Goal: Ask a question

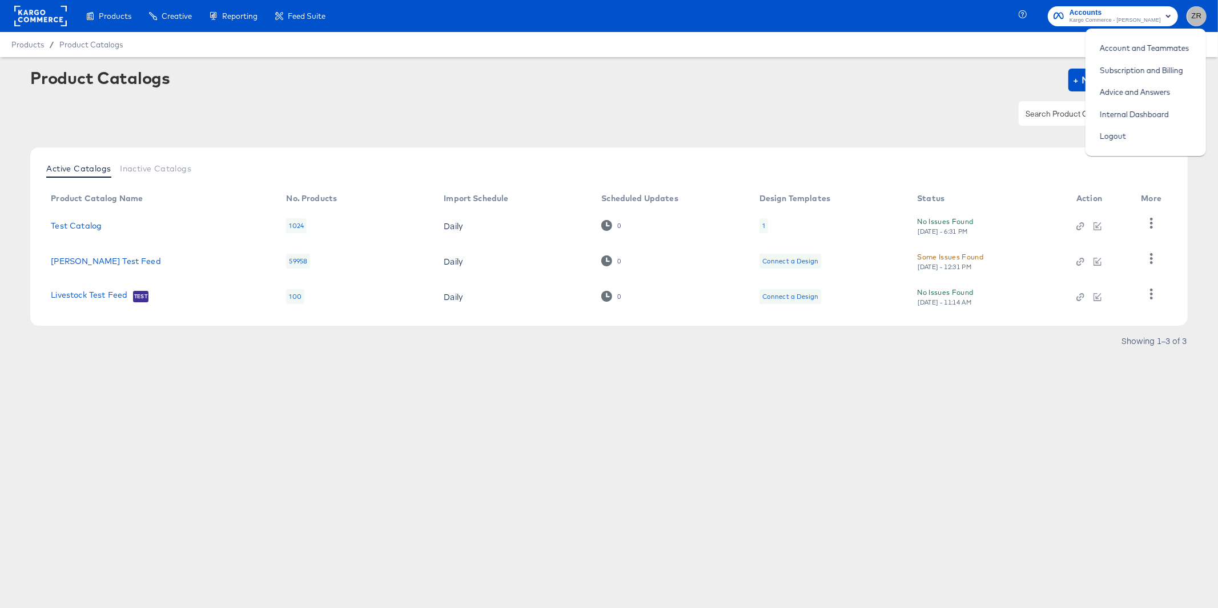
click at [1007, 29] on div "Products Creative Reporting Feed Suite Accounts Kargo Commerce - Zane Ruttenber…" at bounding box center [609, 16] width 1218 height 32
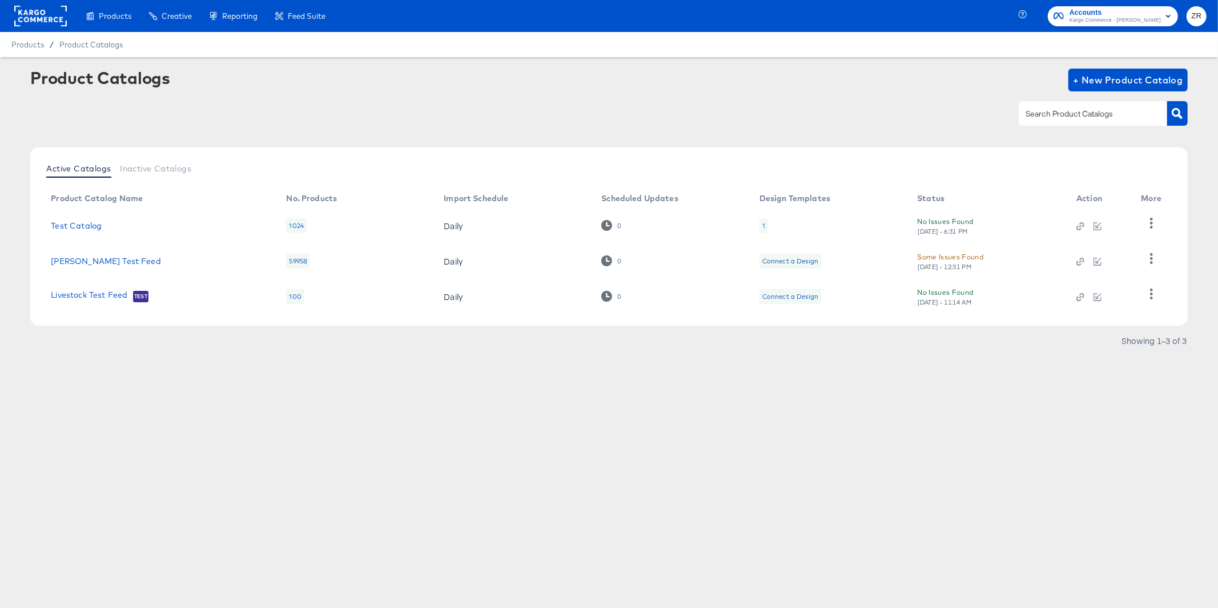
click at [1195, 18] on span "ZR" at bounding box center [1197, 16] width 11 height 13
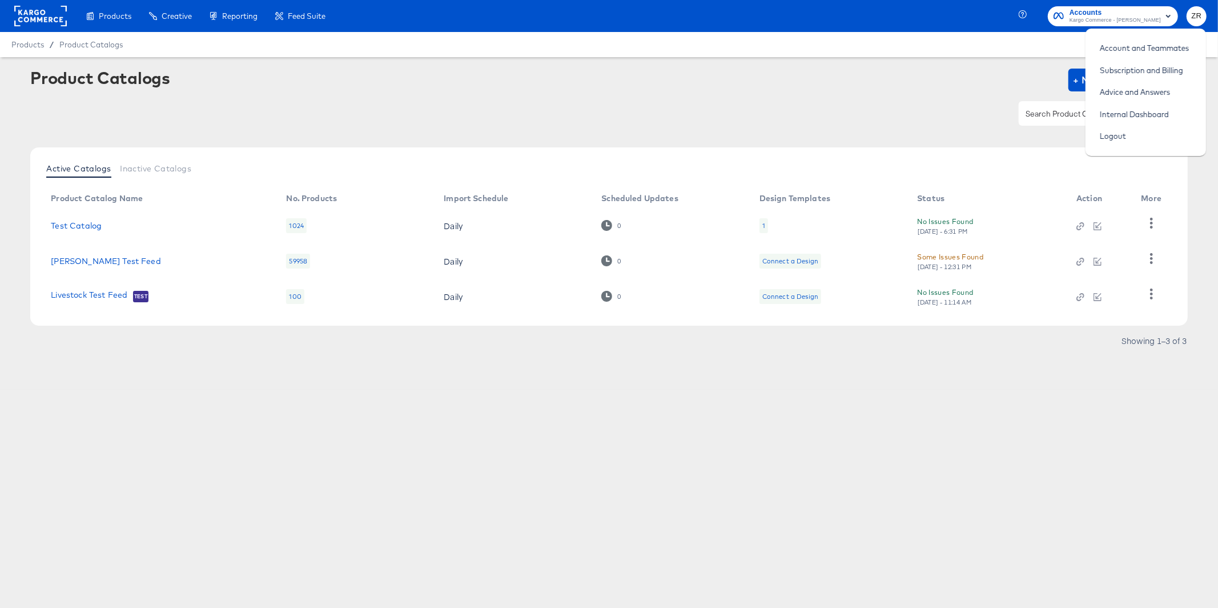
click at [892, 54] on div "Products / Product Catalogs" at bounding box center [609, 44] width 1218 height 25
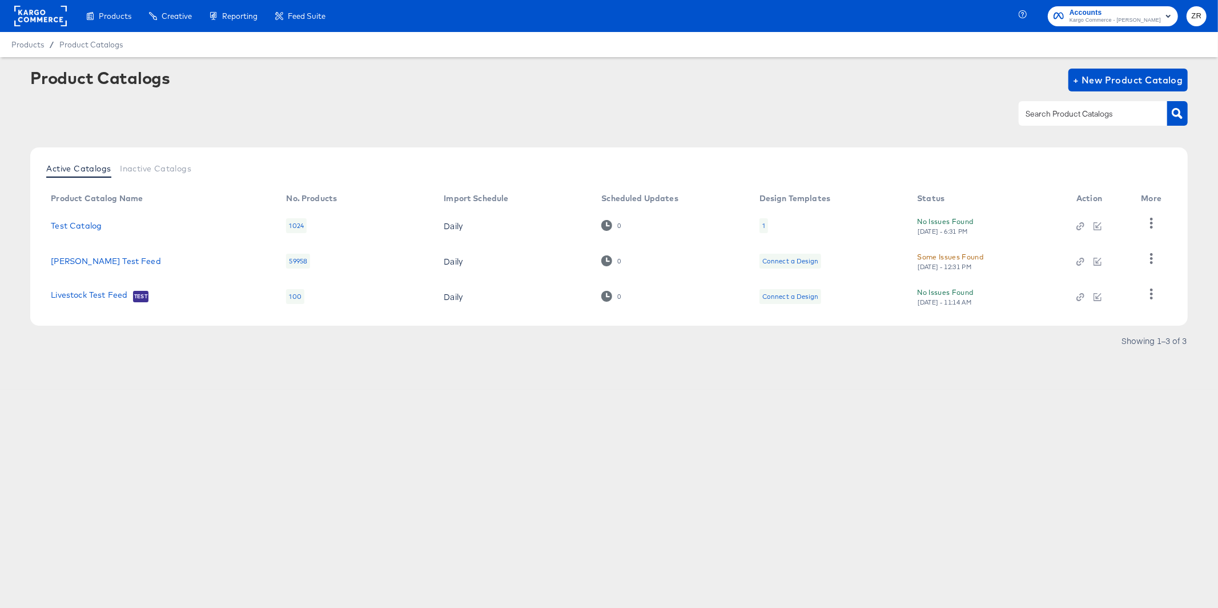
click at [1197, 21] on span "ZR" at bounding box center [1197, 16] width 11 height 13
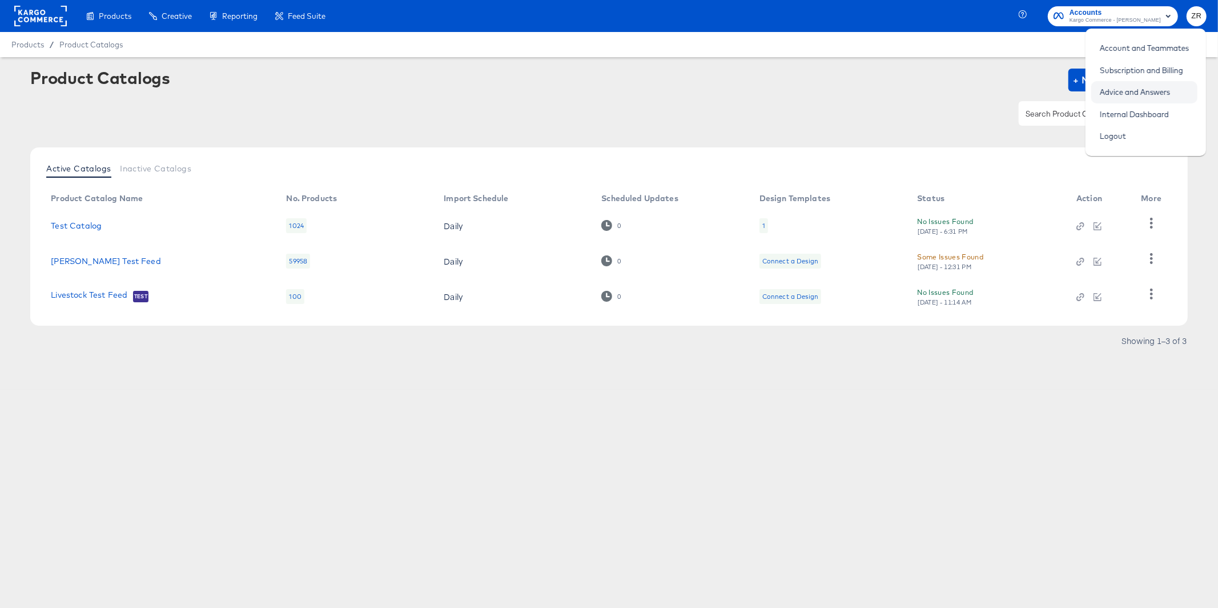
click at [1152, 97] on link "Advice and Answers" at bounding box center [1135, 92] width 87 height 21
click at [893, 81] on div "Product Catalogs + New Product Catalog" at bounding box center [608, 80] width 1157 height 23
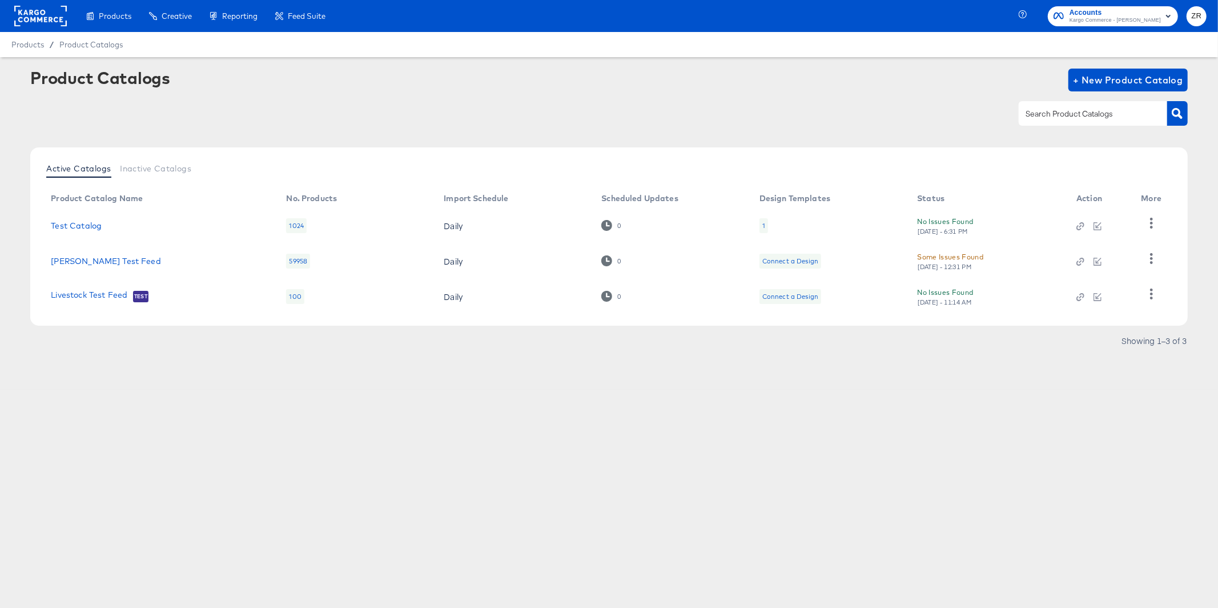
click at [33, 21] on rect at bounding box center [40, 16] width 53 height 21
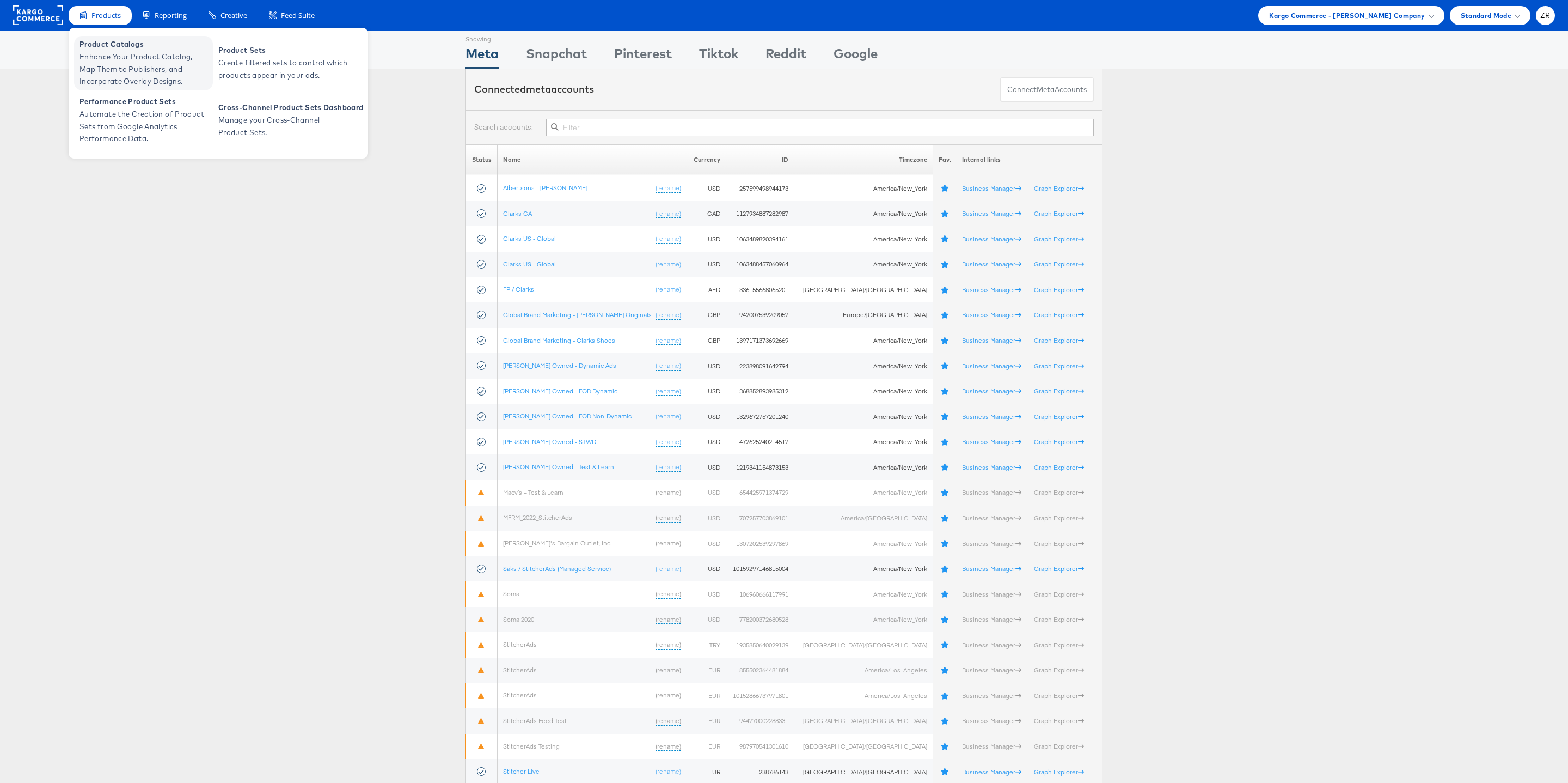
click at [115, 45] on span "Product Catalogs" at bounding box center [144, 44] width 131 height 12
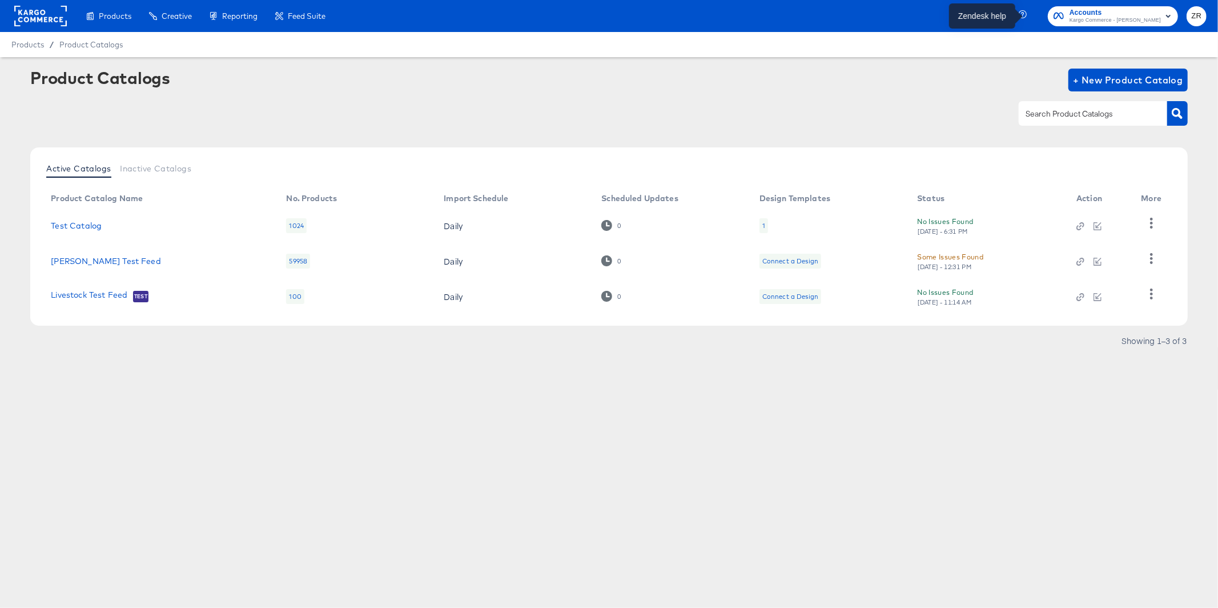
click at [1027, 14] on icon "button" at bounding box center [1023, 14] width 8 height 8
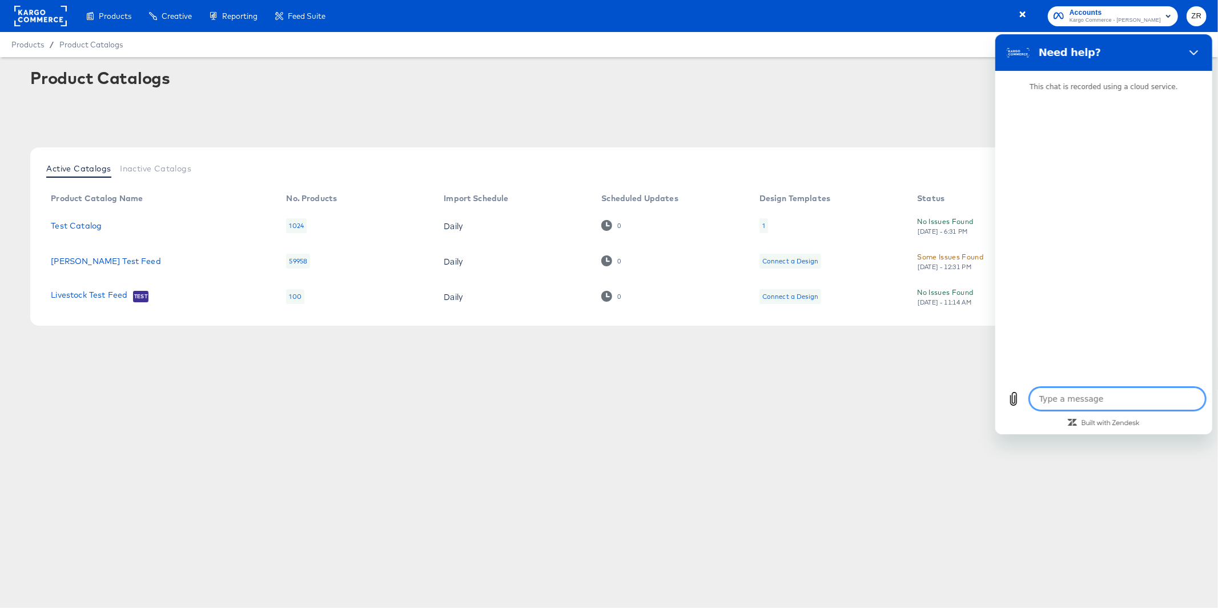
type textarea "T"
type textarea "x"
type textarea "Te"
type textarea "x"
type textarea "Tel"
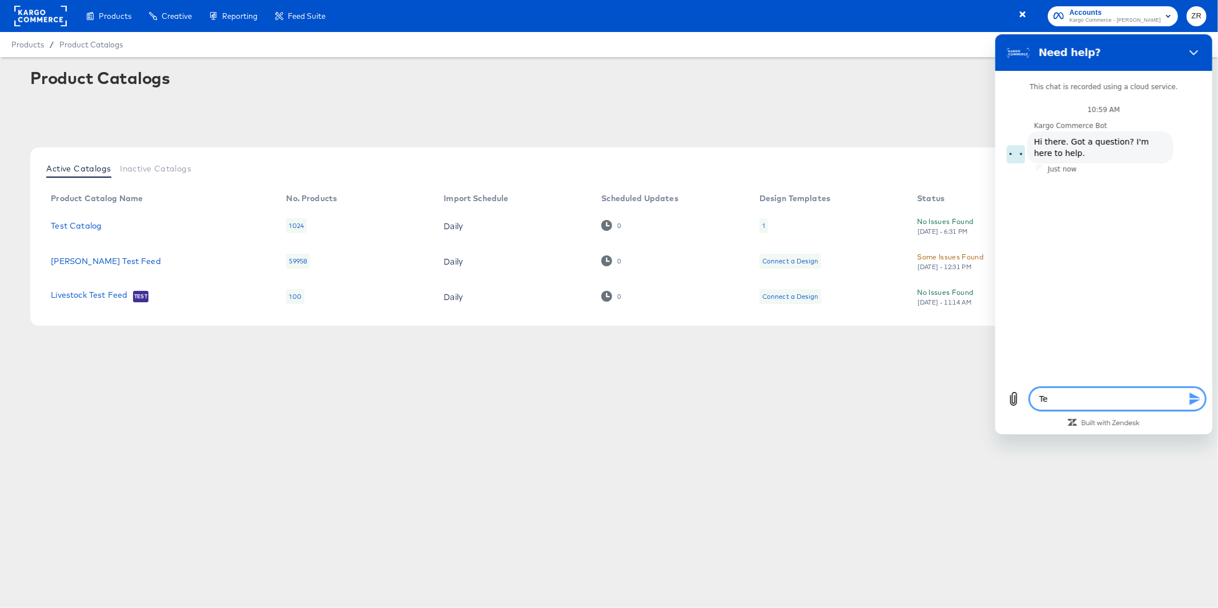
type textarea "x"
type textarea "Tell"
type textarea "x"
type textarea "Tell"
type textarea "x"
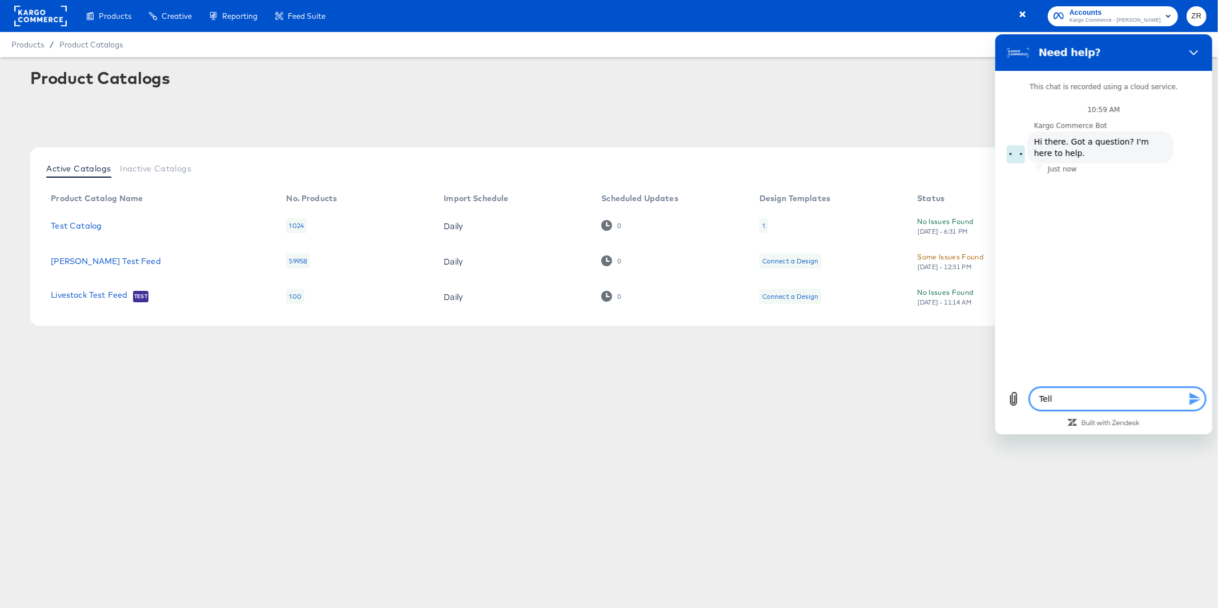
type textarea "Tell m"
type textarea "x"
type textarea "Tell me"
type textarea "x"
type textarea "Tell me"
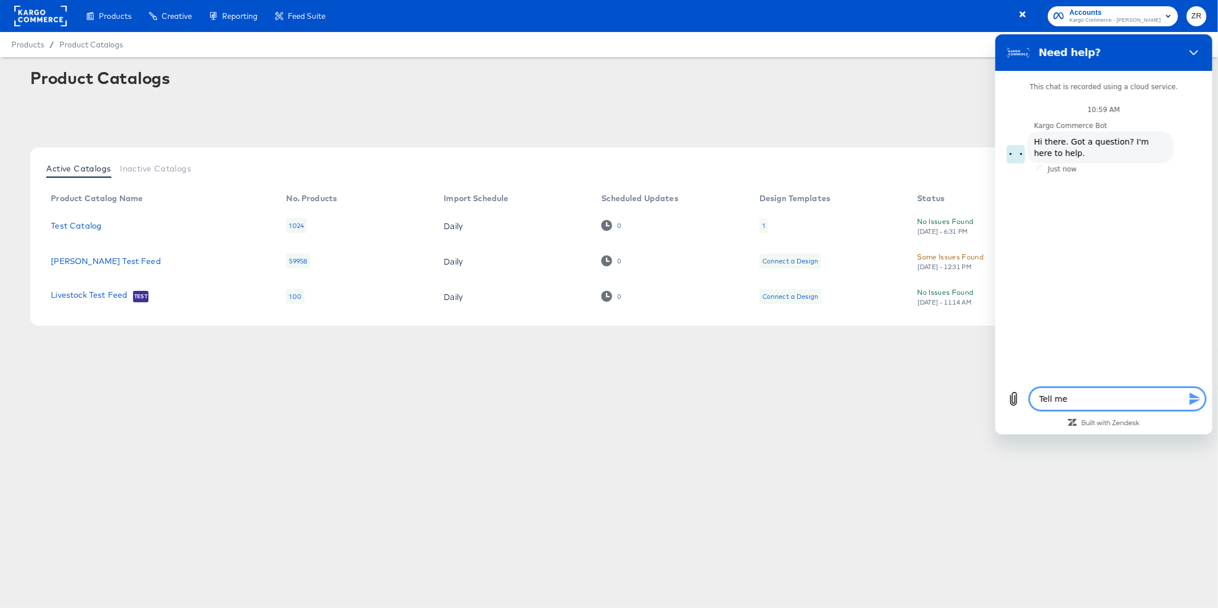
type textarea "x"
type textarea "Tell me a"
type textarea "x"
type textarea "Tell me ab"
type textarea "x"
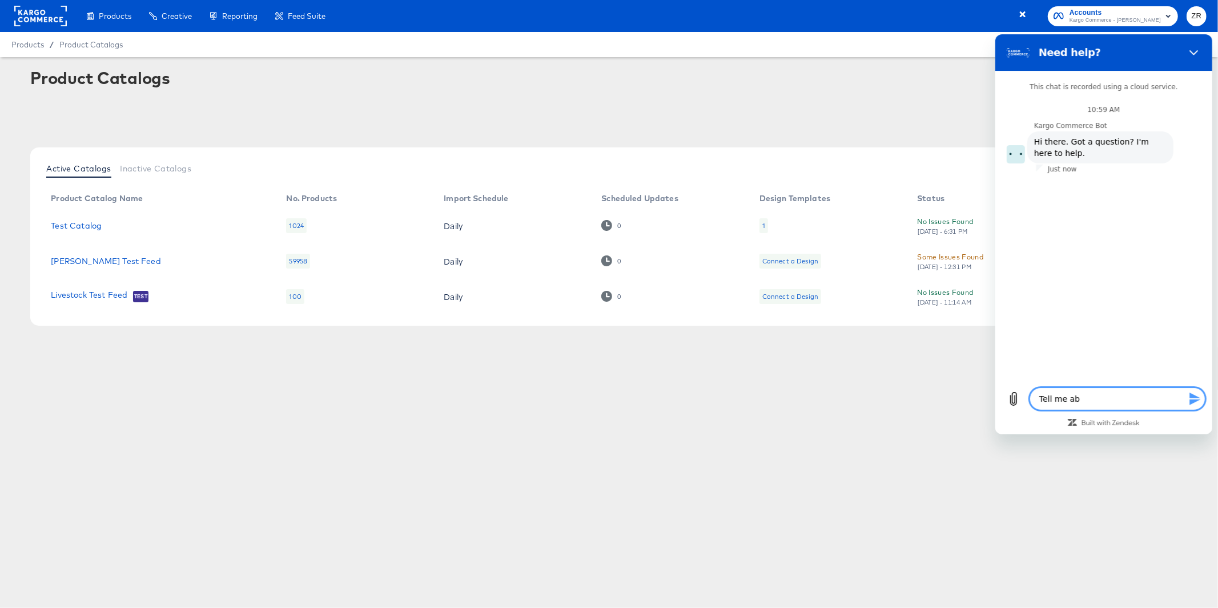
type textarea "Tell me abo"
type textarea "x"
type textarea "Tell me abou"
type textarea "x"
type textarea "Tell me about"
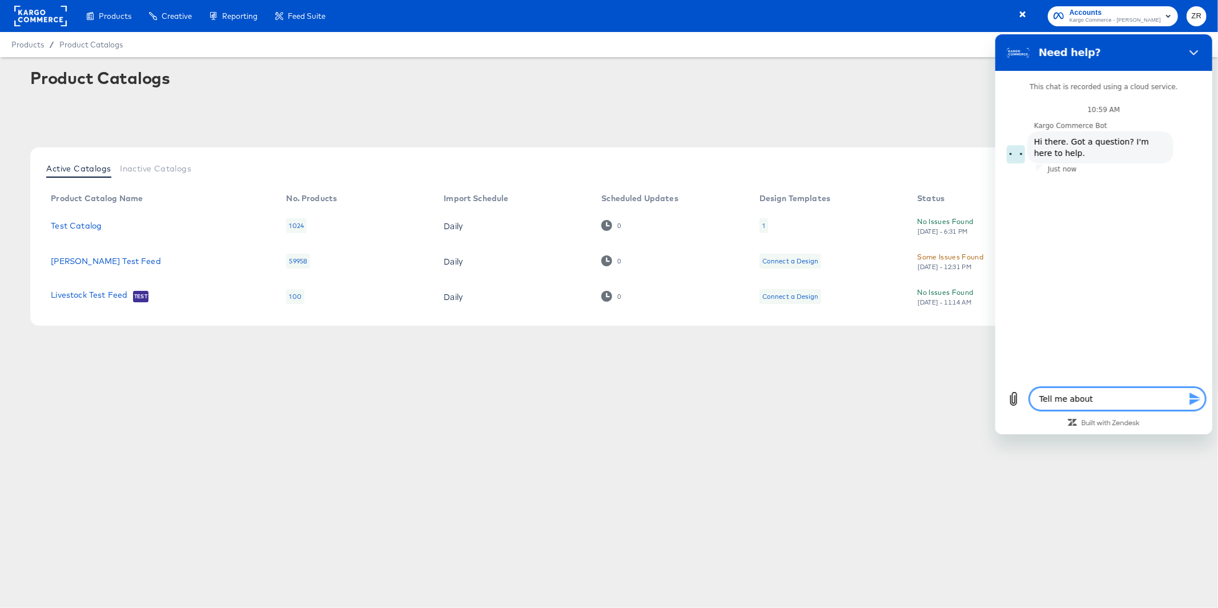
type textarea "x"
type textarea "Tell me about"
type textarea "x"
type textarea "Tell me about c"
type textarea "x"
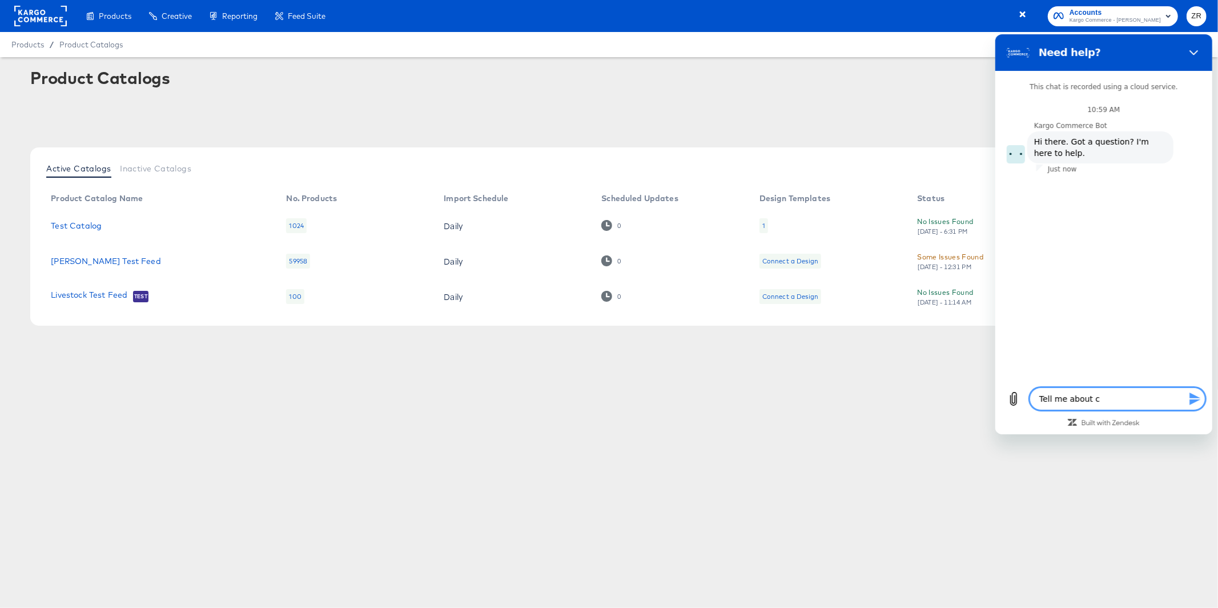
type textarea "Tell me about cr"
type textarea "x"
type textarea "Tell me about cre"
type textarea "x"
type textarea "Tell me about crea"
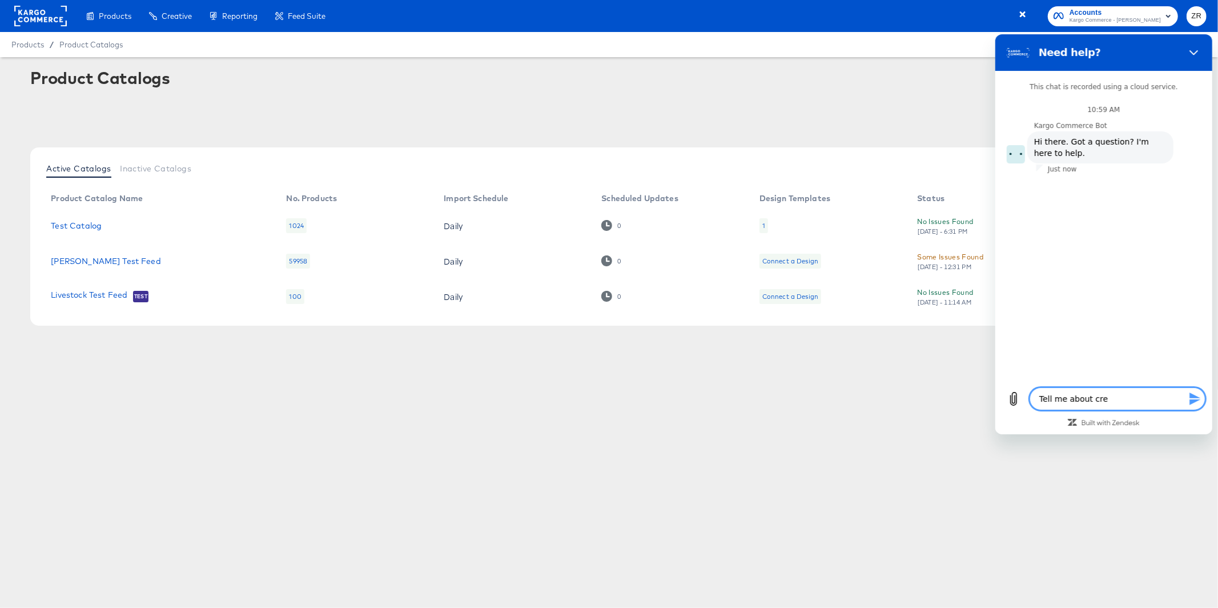
type textarea "x"
type textarea "Tell me about creat"
type textarea "x"
type textarea "Tell me about creati"
type textarea "x"
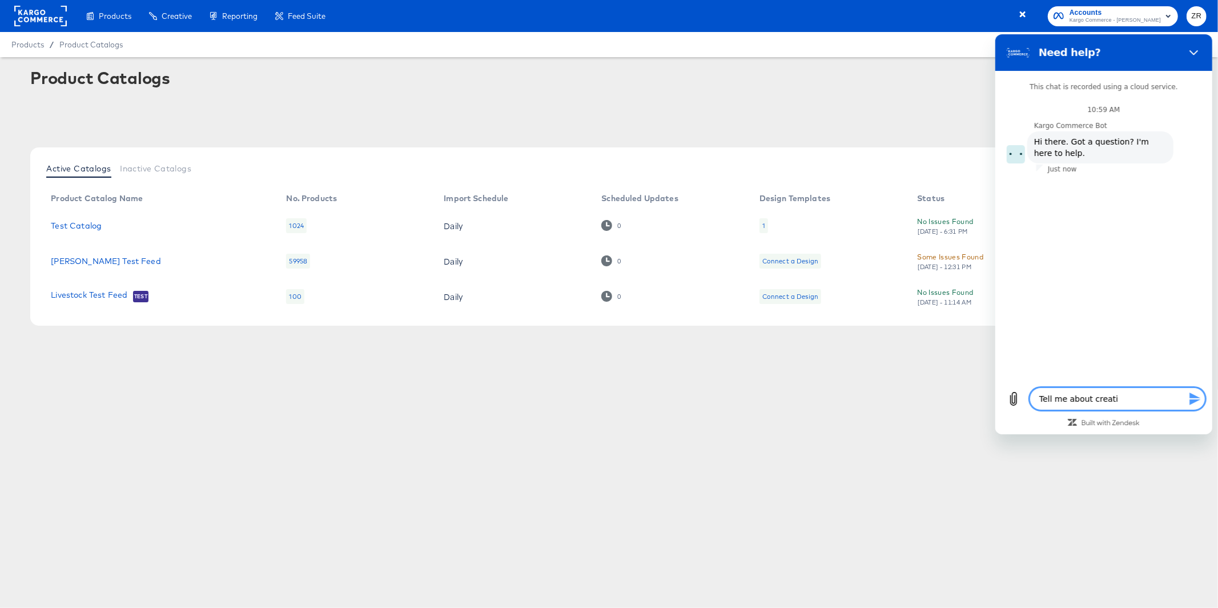
type textarea "Tell me about creativ"
type textarea "x"
type textarea "Tell me about creative"
type textarea "x"
type textarea "Tell me about creative"
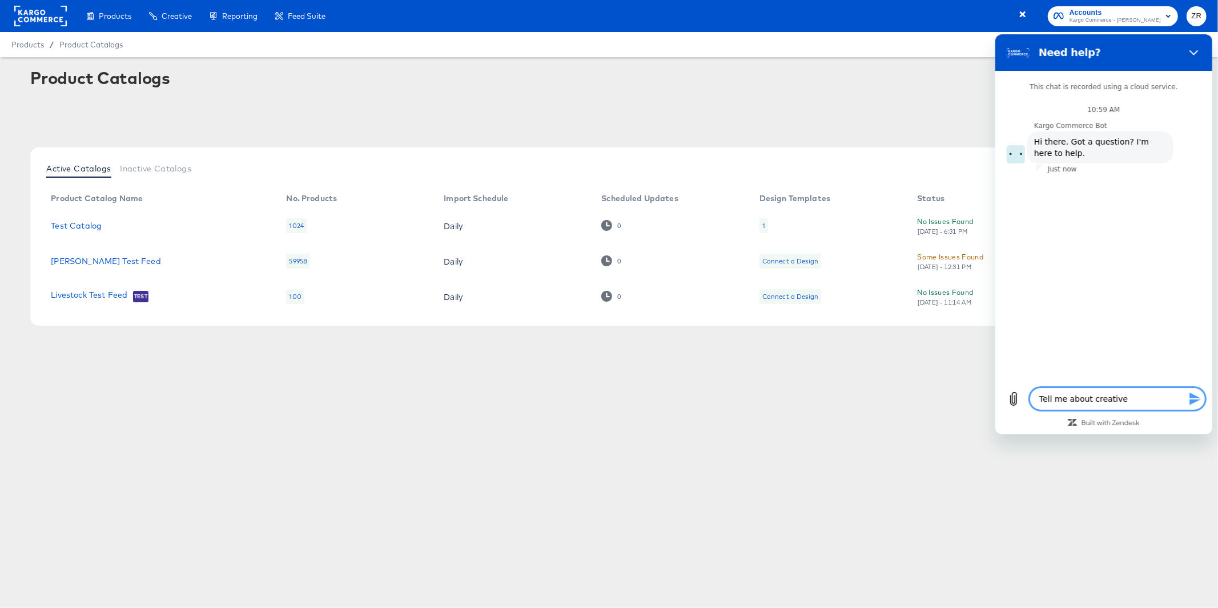
type textarea "x"
type textarea "Tell me about creative s"
type textarea "x"
type textarea "Tell me about creative su"
type textarea "x"
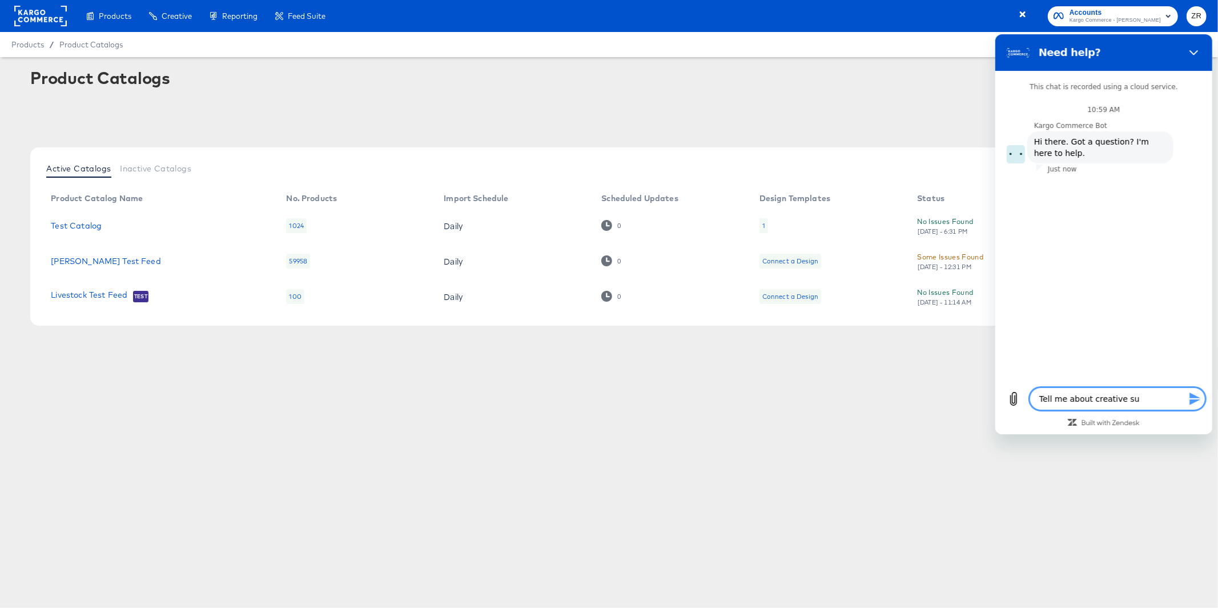
type textarea "Tell me about creative sui"
type textarea "x"
type textarea "Tell me about creative suit"
type textarea "x"
type textarea "Tell me about creative suite"
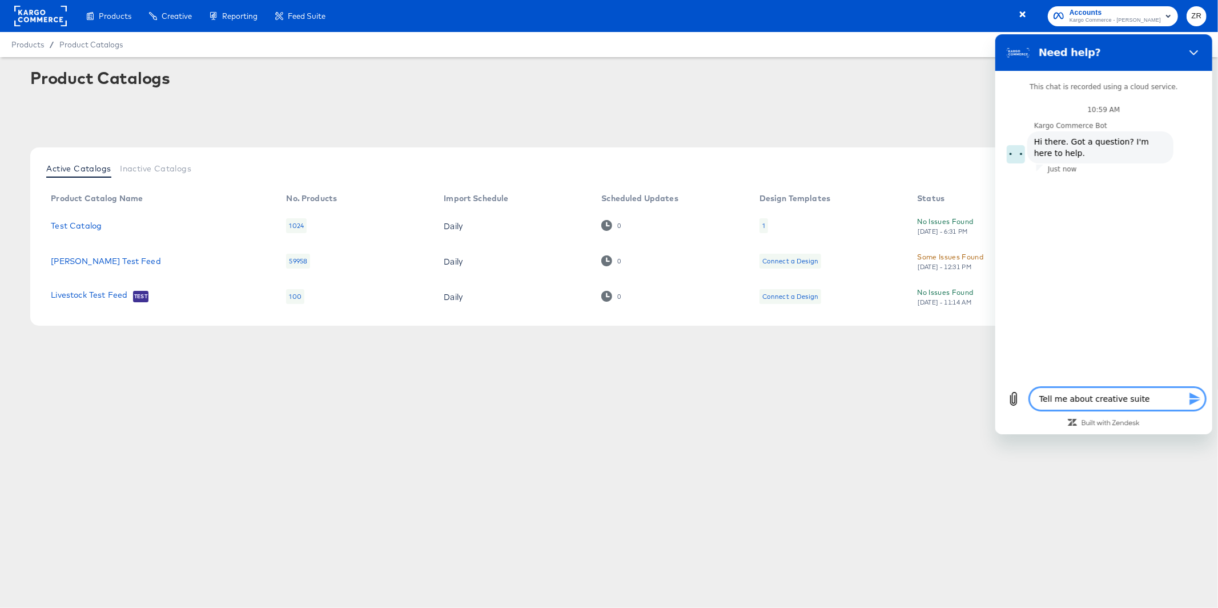
type textarea "x"
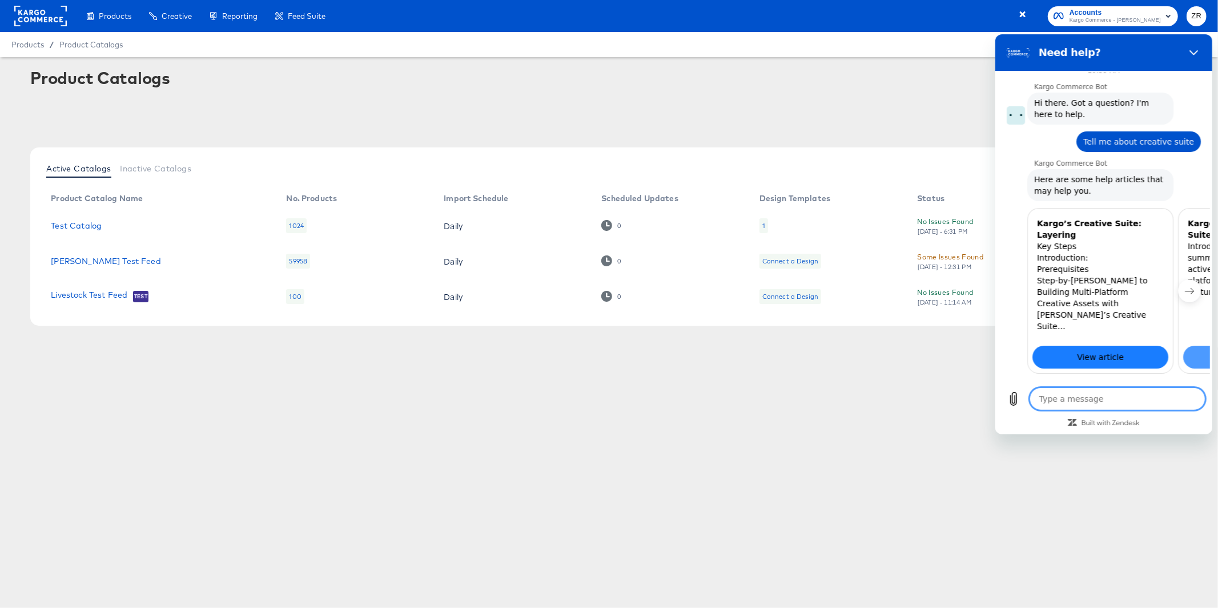
scroll to position [67, 0]
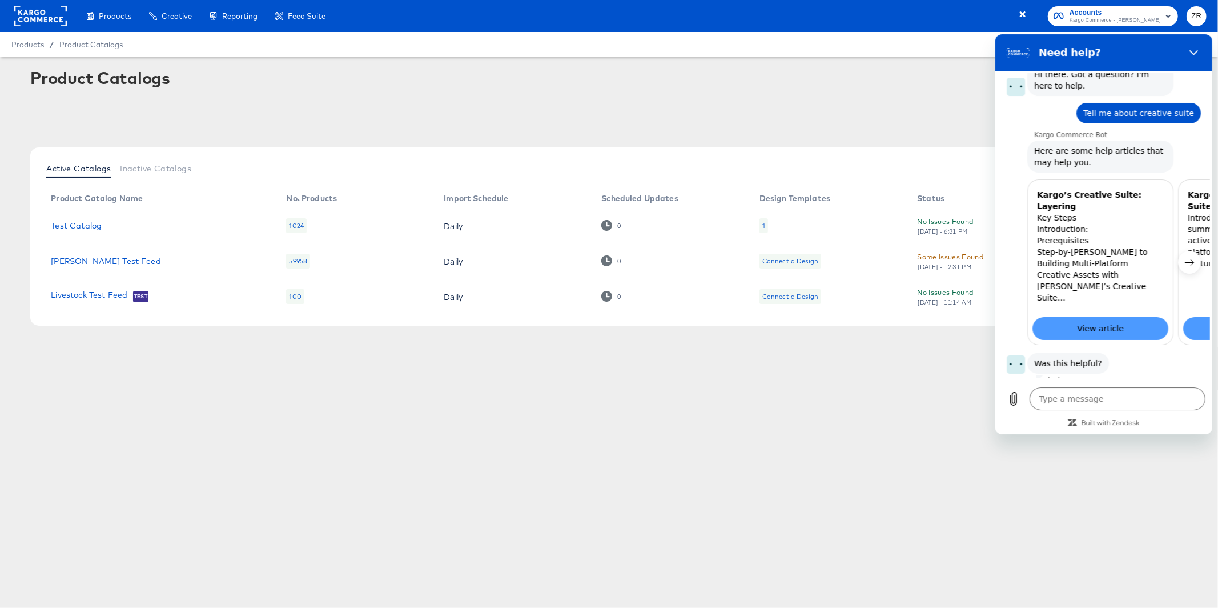
click at [1137, 388] on button "No, I still need help" at bounding box center [1156, 404] width 90 height 33
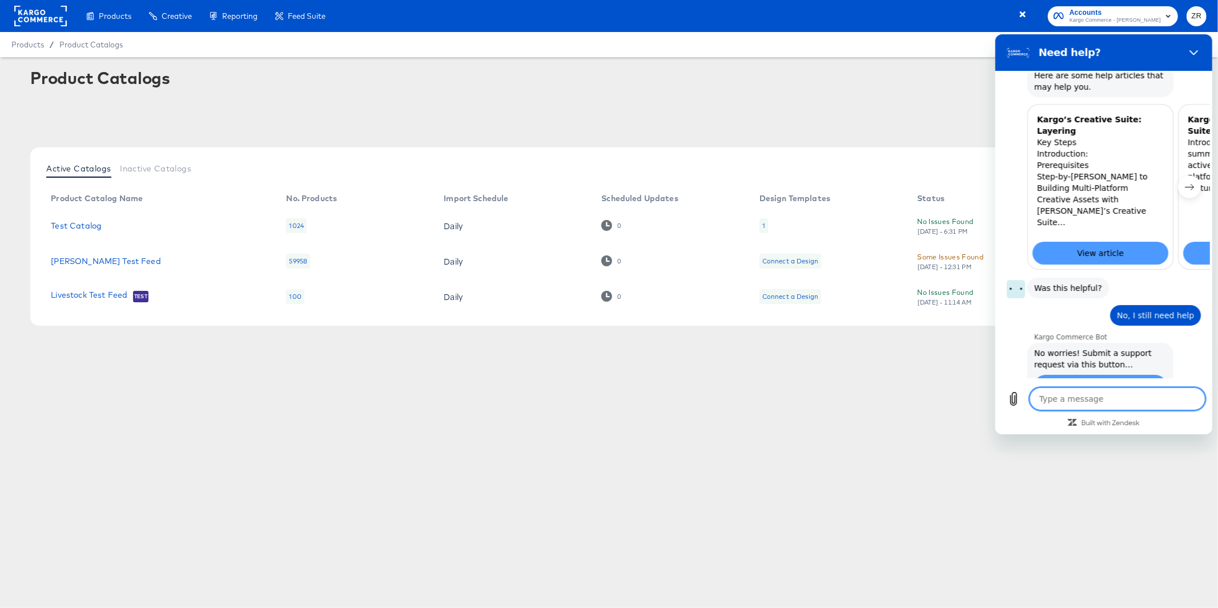
scroll to position [145, 0]
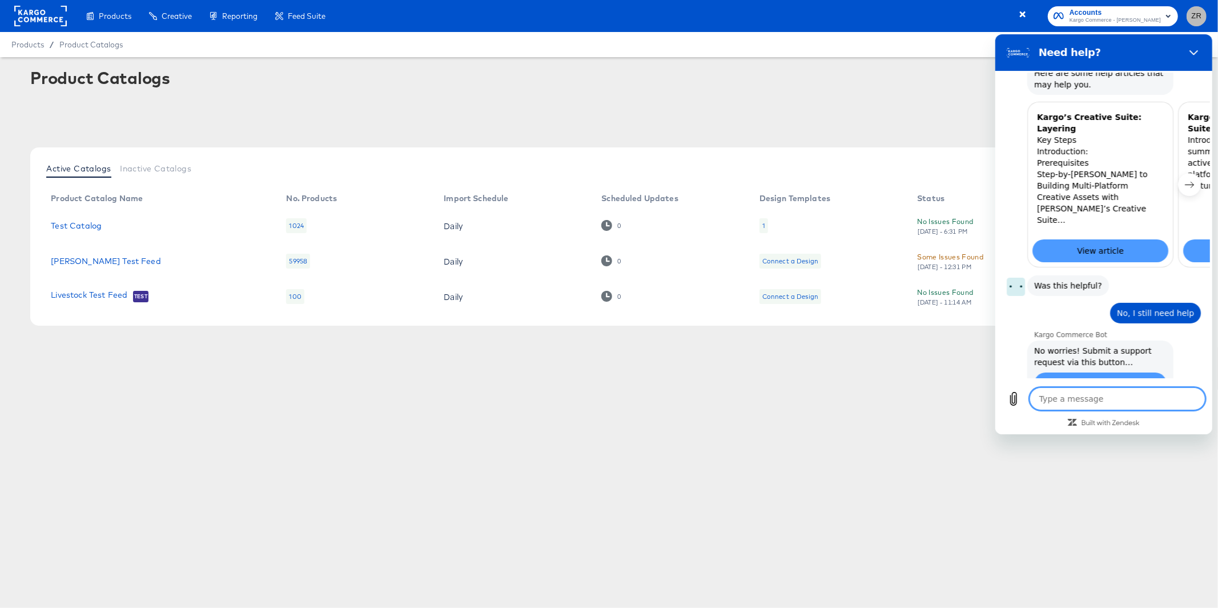
click at [1198, 17] on span "ZR" at bounding box center [1197, 16] width 11 height 13
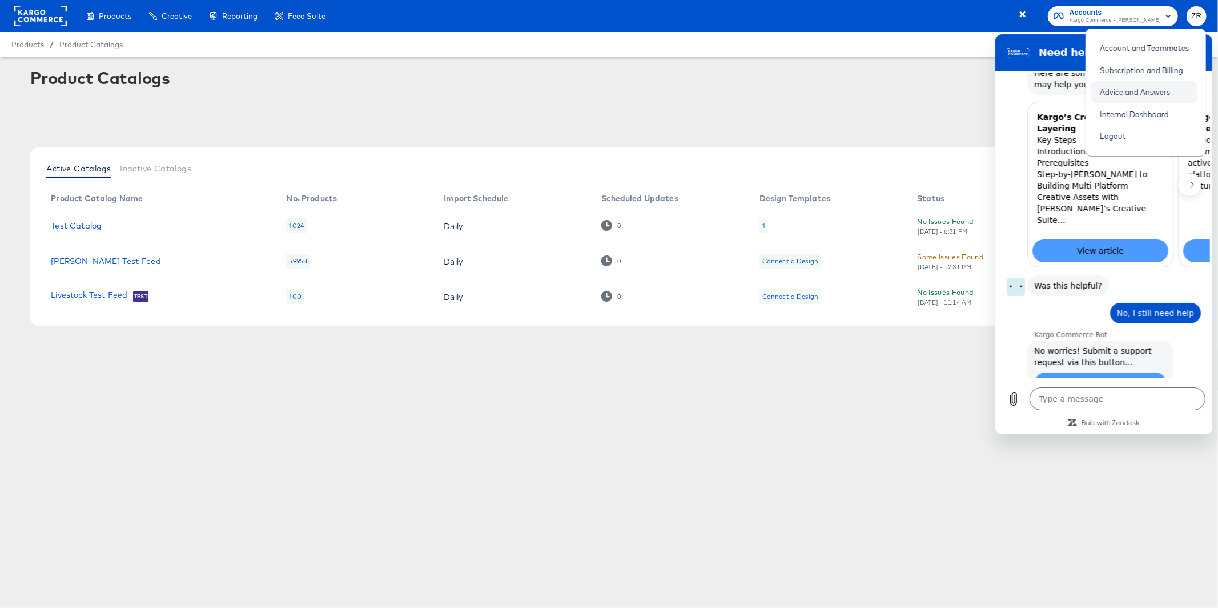
click at [1129, 96] on link "Advice and Answers" at bounding box center [1135, 92] width 87 height 21
type textarea "x"
click at [1107, 376] on span "Submit a request" at bounding box center [1100, 383] width 69 height 14
